Goal: Check status

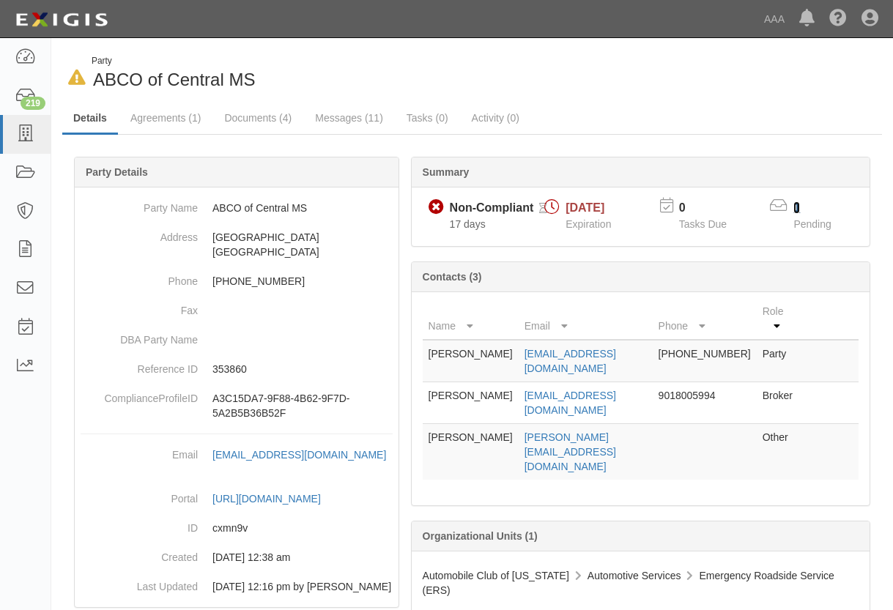
click at [799, 208] on link "1" at bounding box center [796, 207] width 7 height 12
